Goal: Navigation & Orientation: Find specific page/section

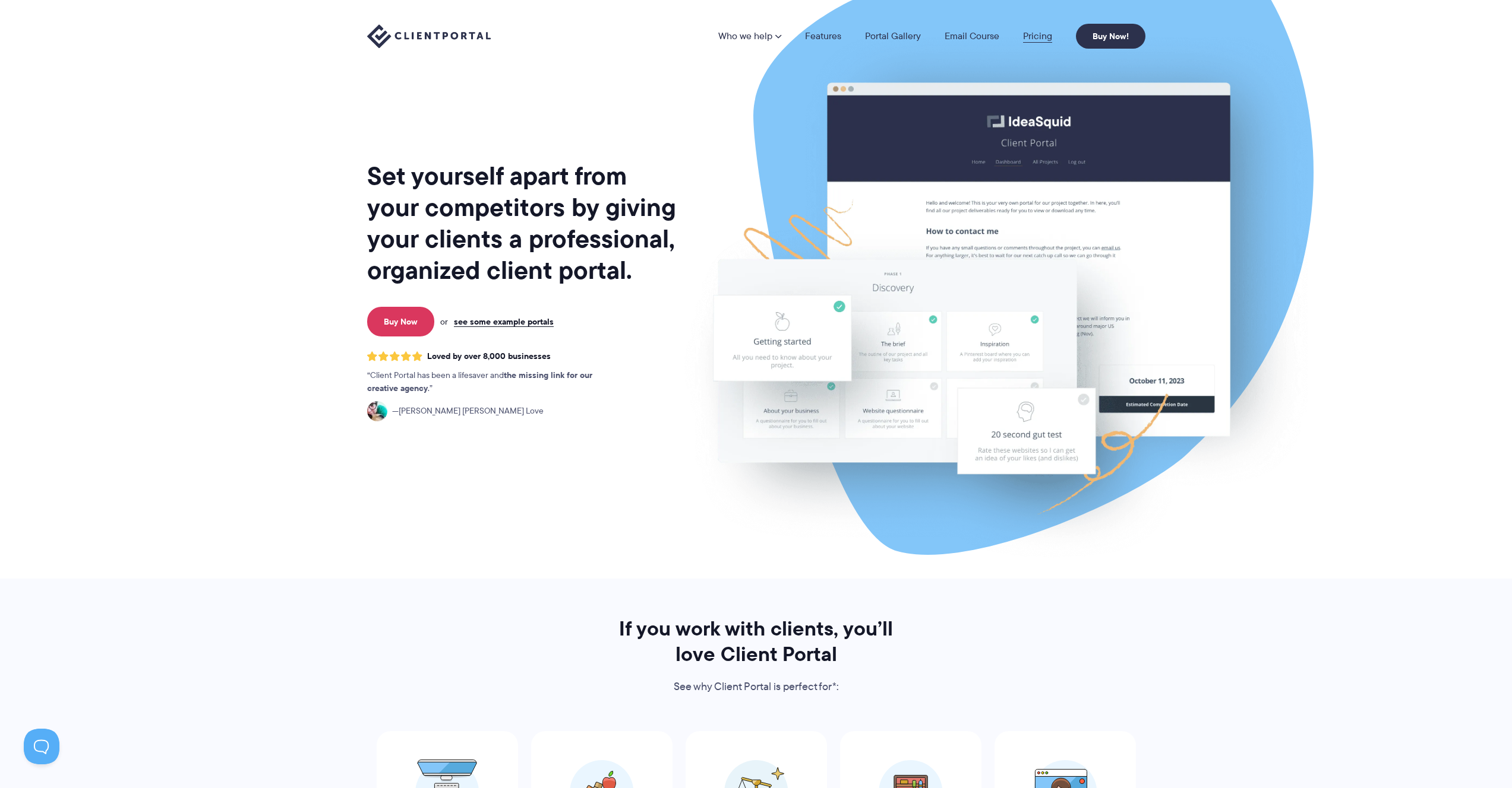
click at [1036, 32] on link "Pricing" at bounding box center [1037, 36] width 29 height 10
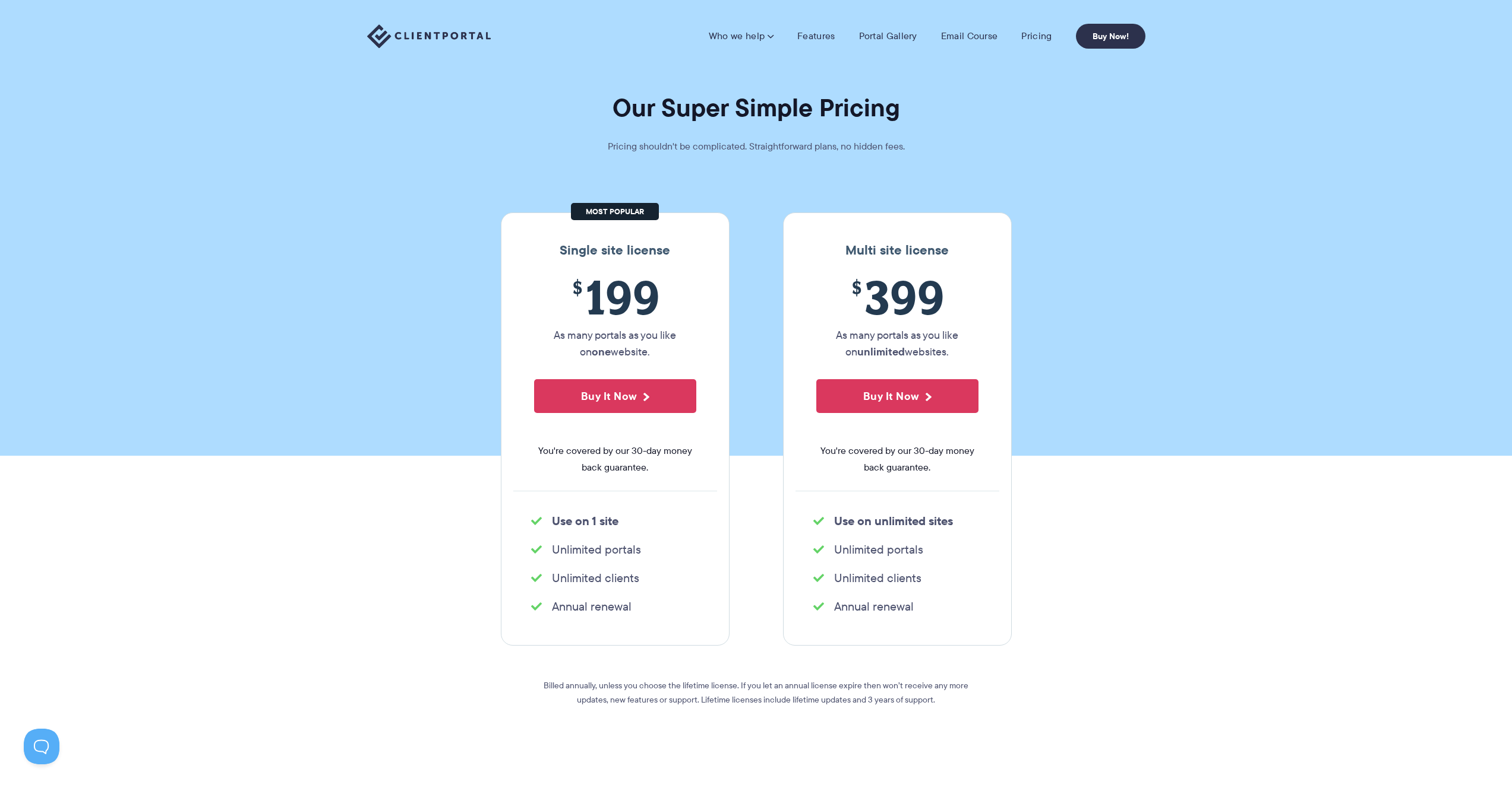
click at [476, 34] on img at bounding box center [429, 36] width 123 height 24
